Goal: Information Seeking & Learning: Learn about a topic

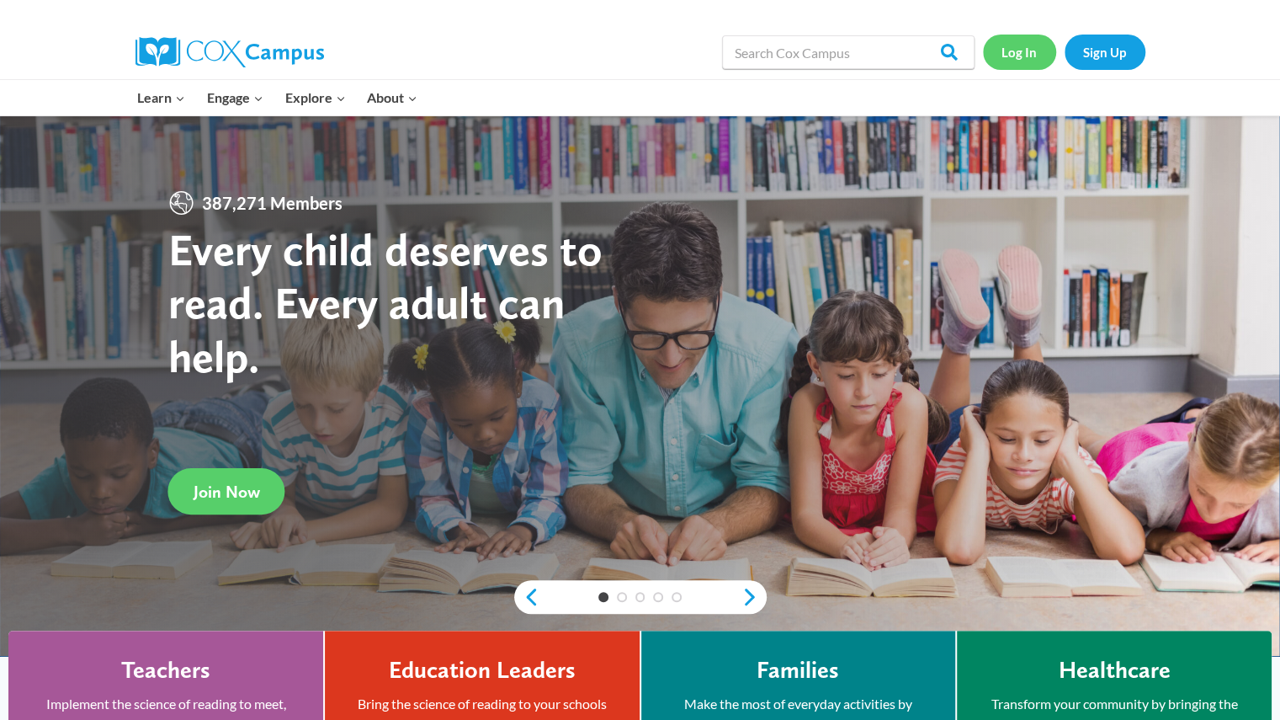
click at [1022, 60] on link "Log In" at bounding box center [1019, 52] width 73 height 35
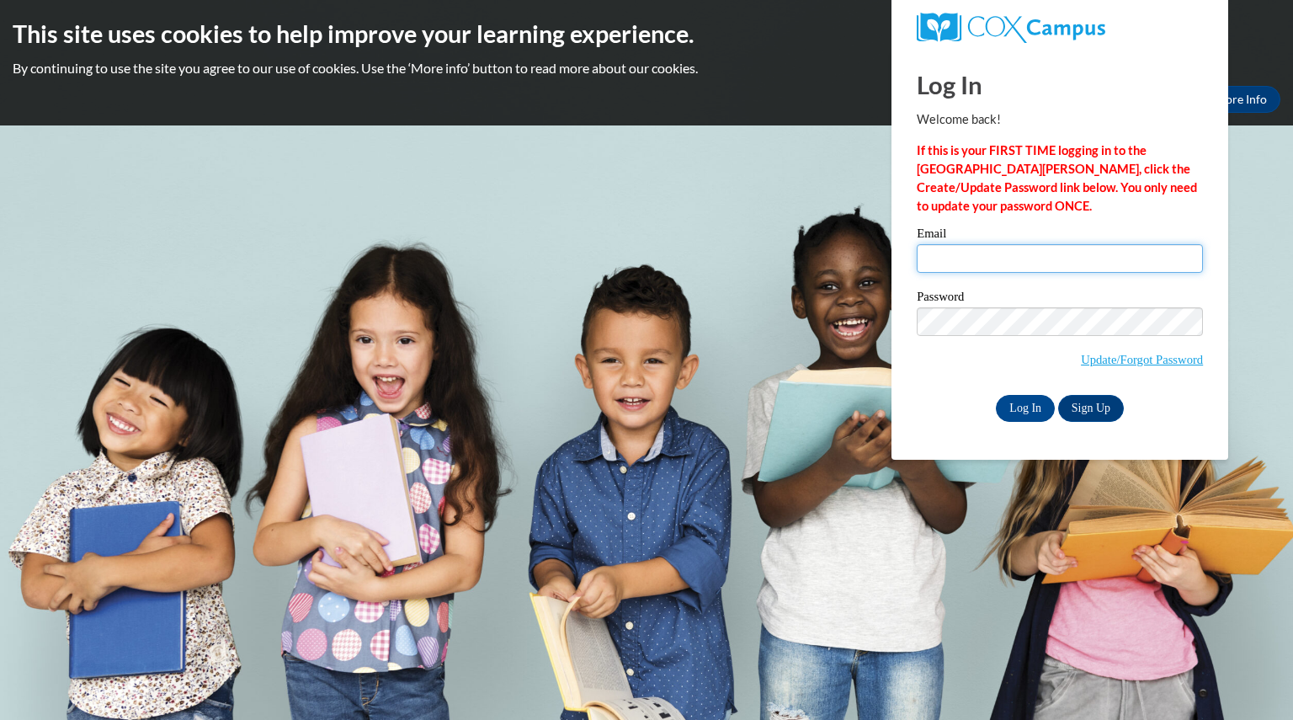
click at [1026, 253] on input "Email" at bounding box center [1059, 258] width 286 height 29
type input "fechterteri@aasd.k12.wi.us"
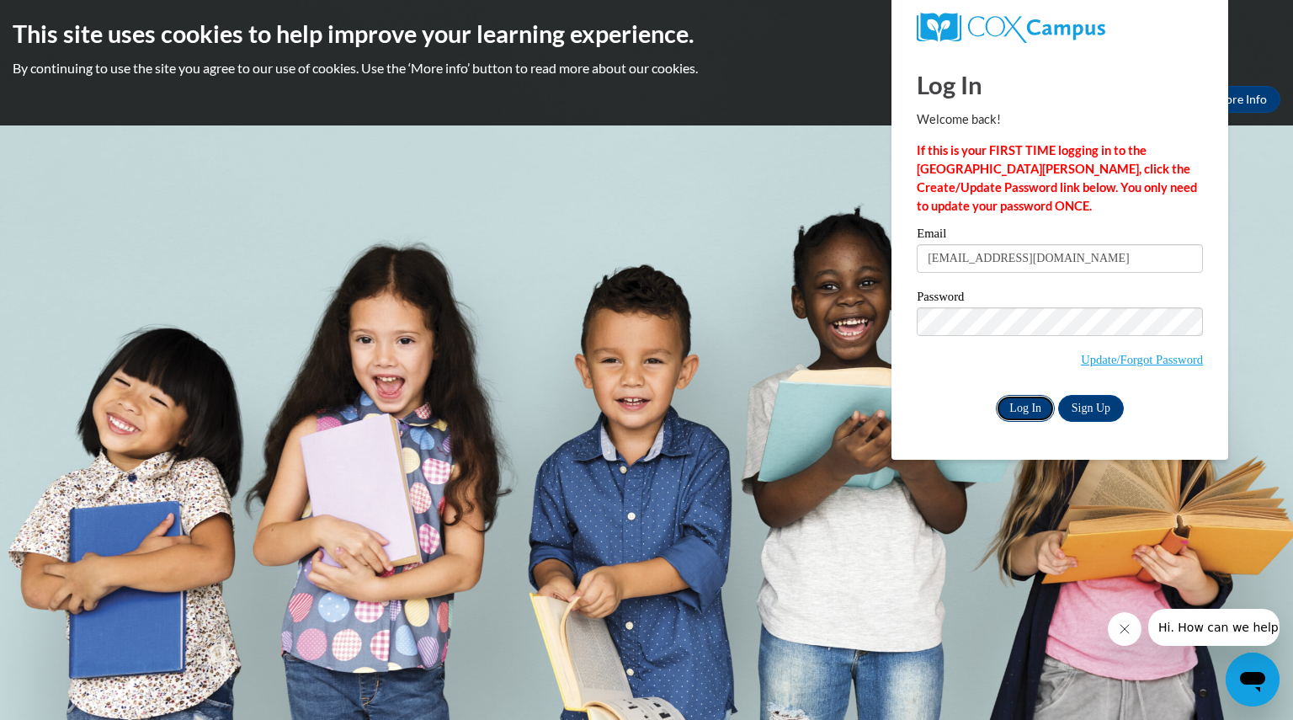
click at [1029, 397] on input "Log In" at bounding box center [1025, 408] width 59 height 27
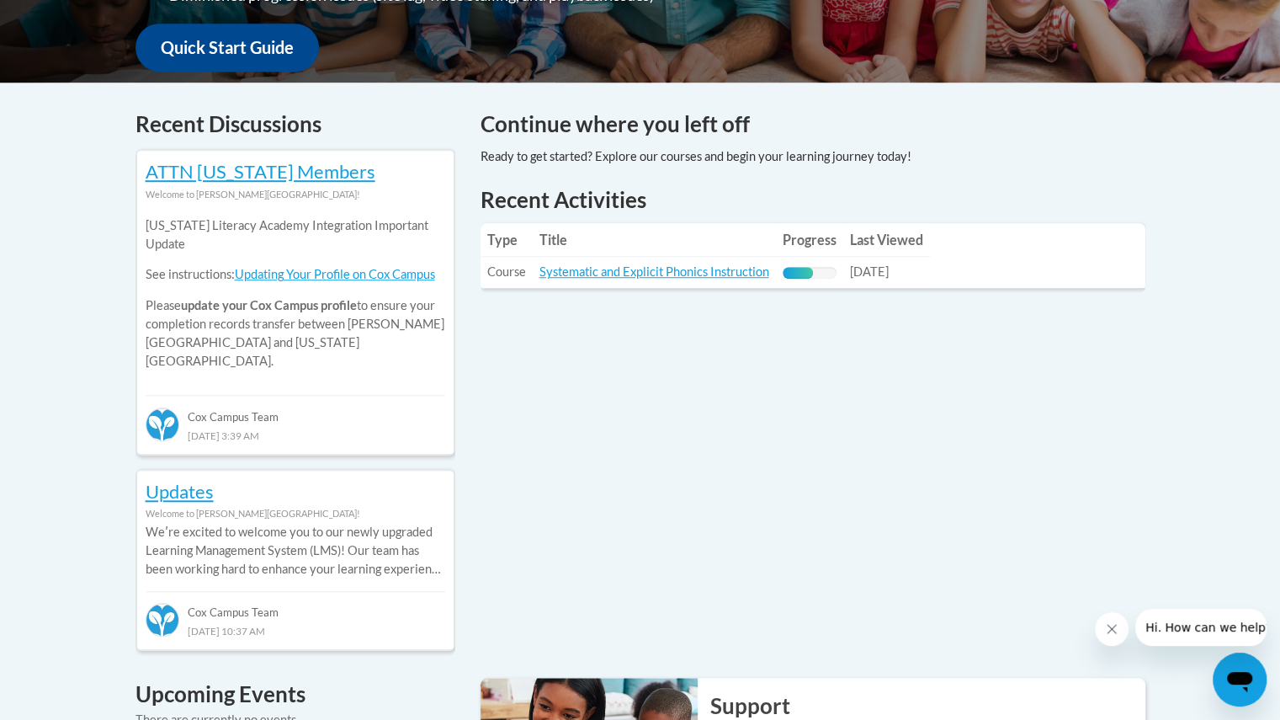
scroll to position [625, 0]
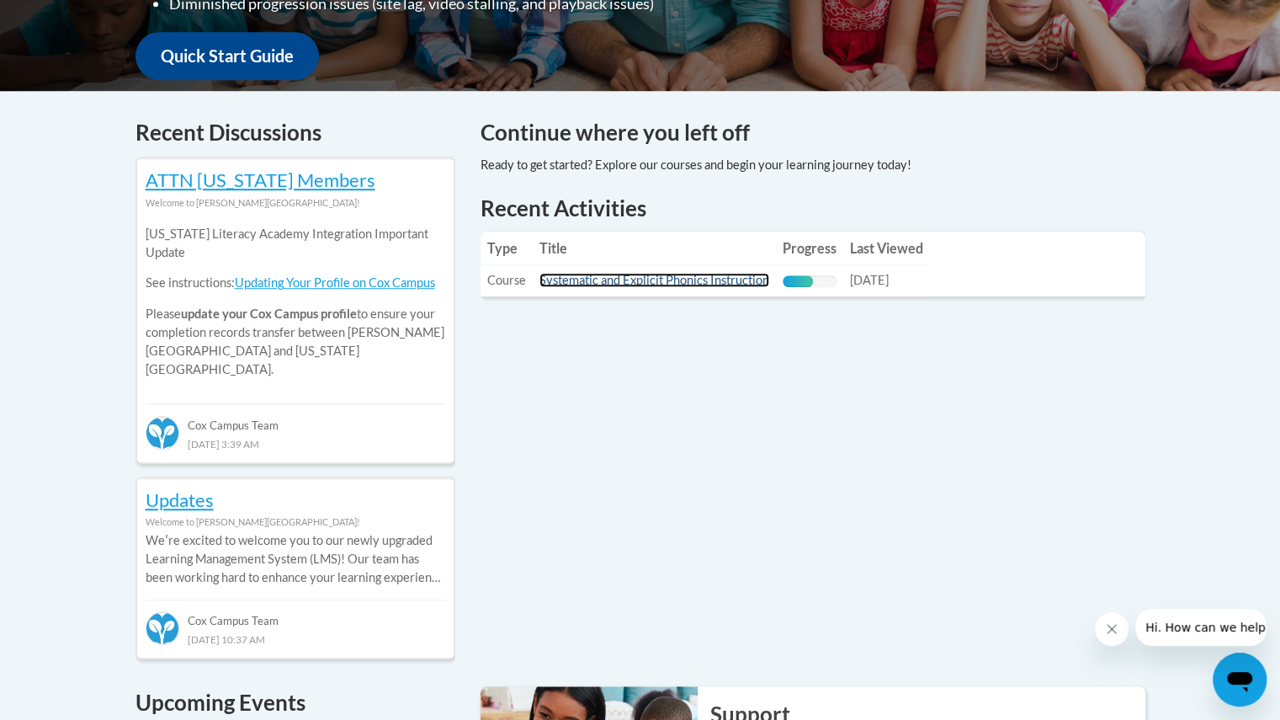
click at [682, 276] on link "Systematic and Explicit Phonics Instruction" at bounding box center [654, 280] width 230 height 14
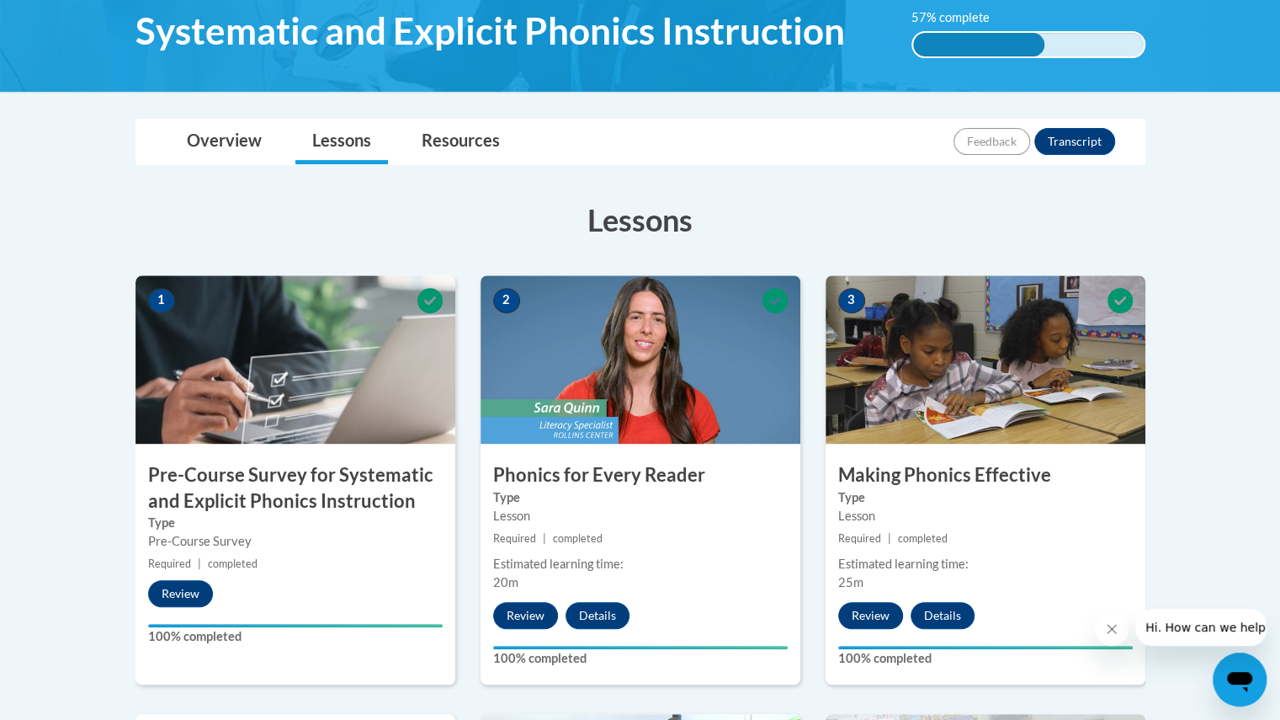
scroll to position [292, 0]
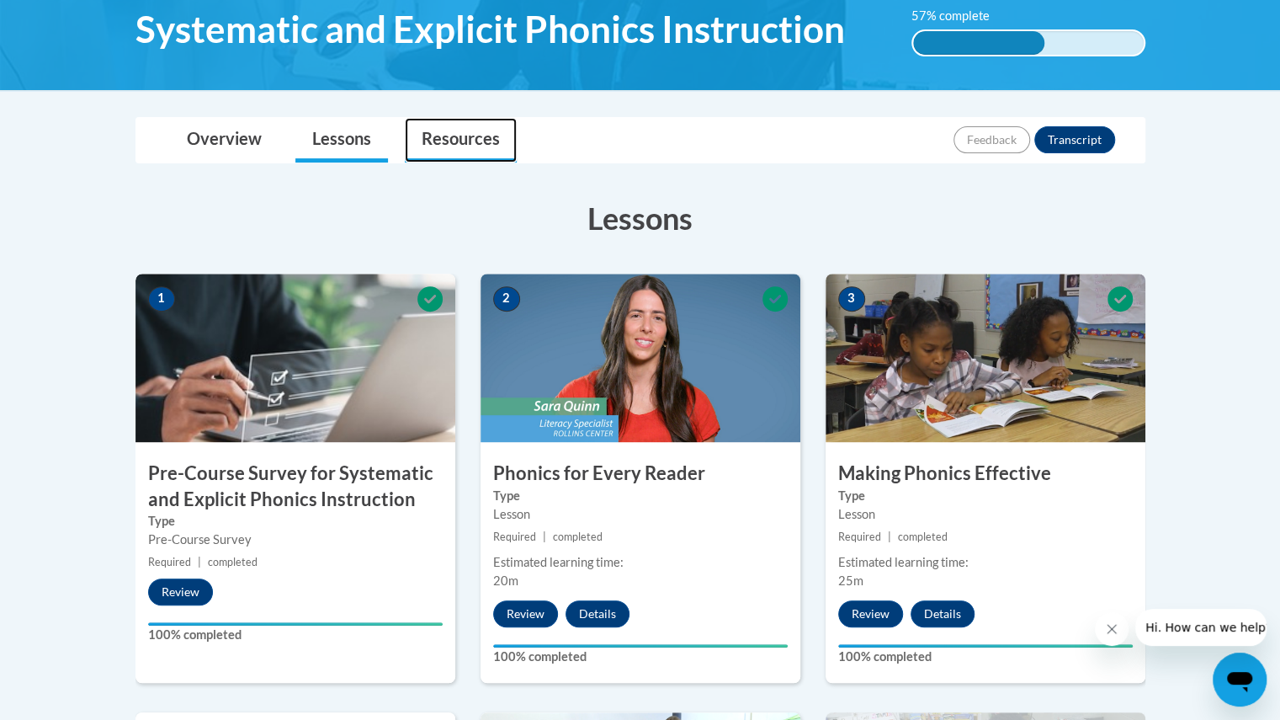
click at [472, 137] on link "Resources" at bounding box center [461, 140] width 112 height 45
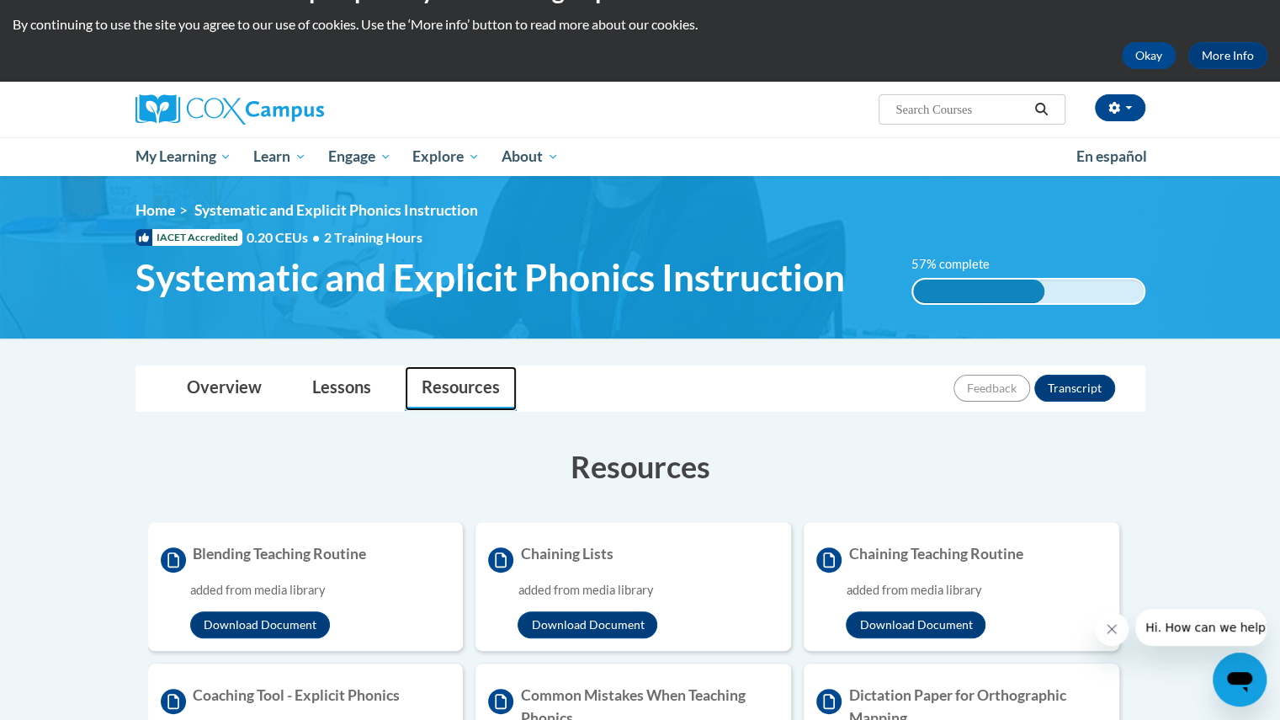
scroll to position [0, 0]
